Goal: Find specific page/section: Find specific page/section

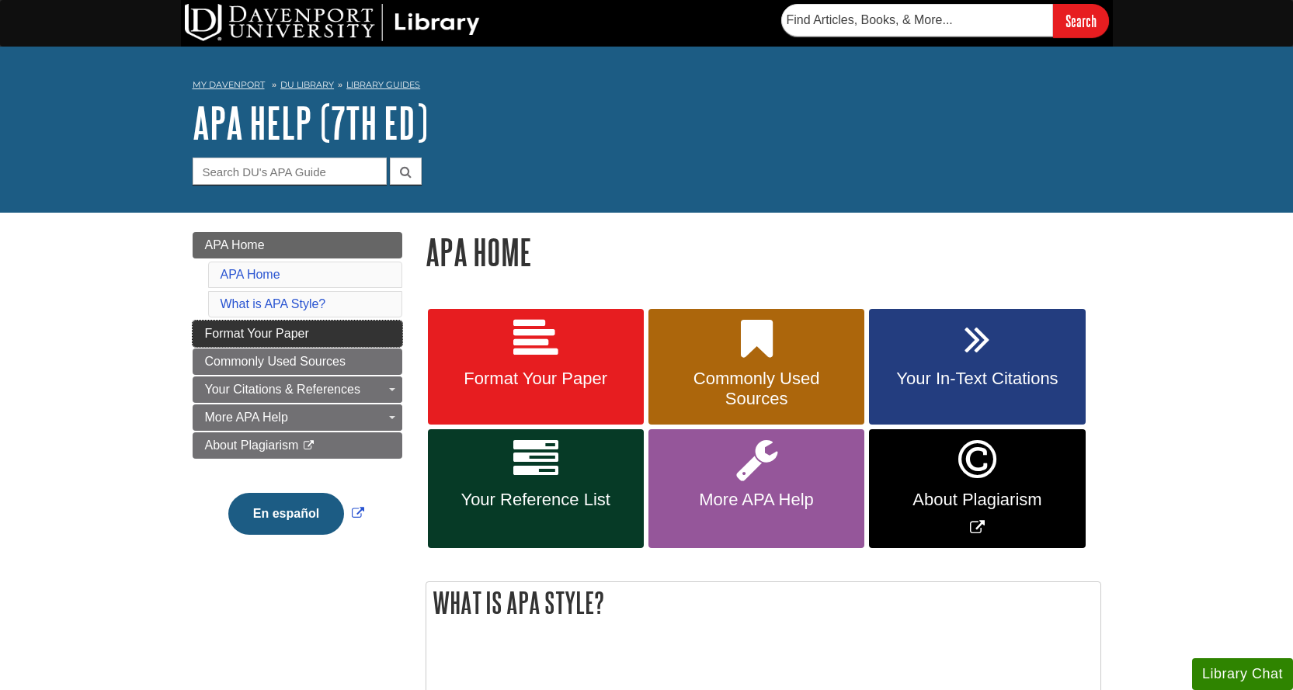
click at [266, 324] on link "Format Your Paper" at bounding box center [298, 334] width 210 height 26
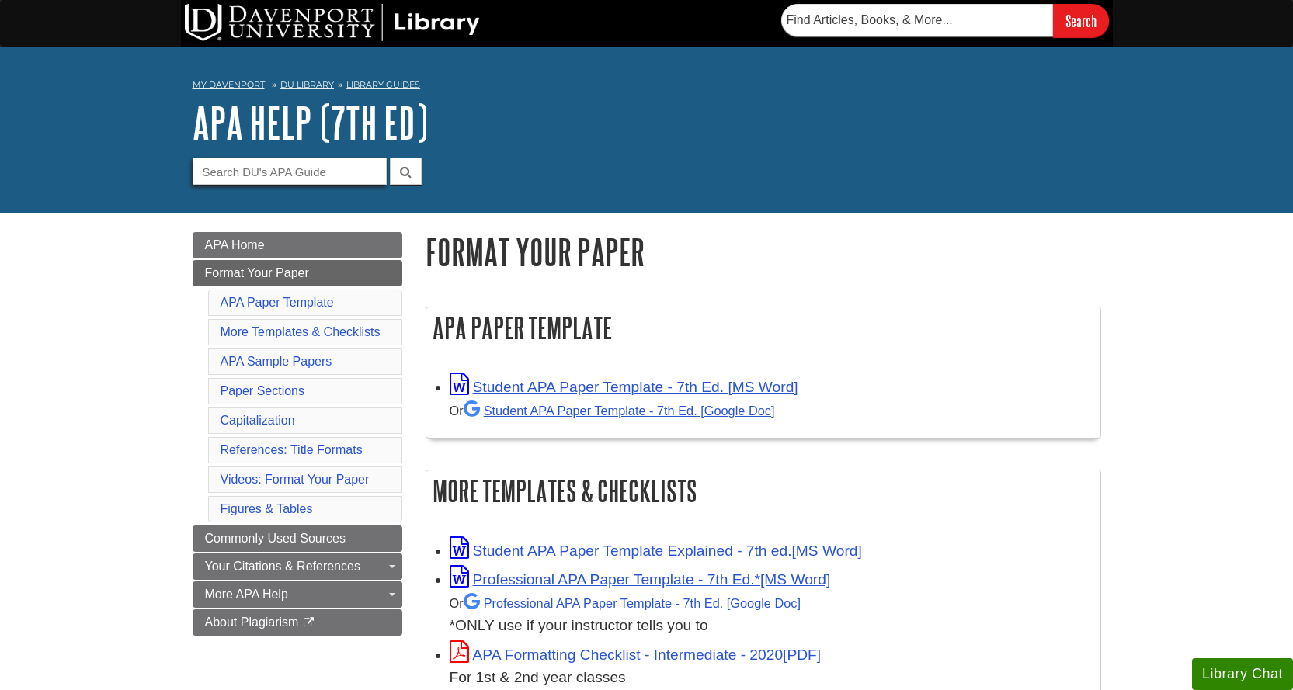
click at [294, 164] on input "Guide Search Terms" at bounding box center [290, 171] width 194 height 27
type input "ann"
